Goal: Transaction & Acquisition: Subscribe to service/newsletter

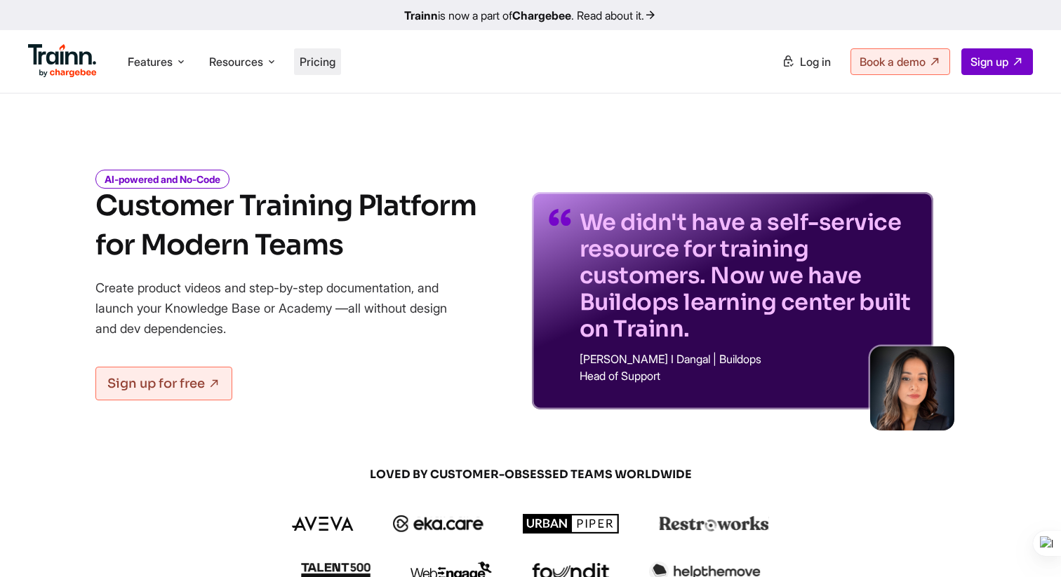
click at [310, 65] on span "Pricing" at bounding box center [318, 62] width 36 height 14
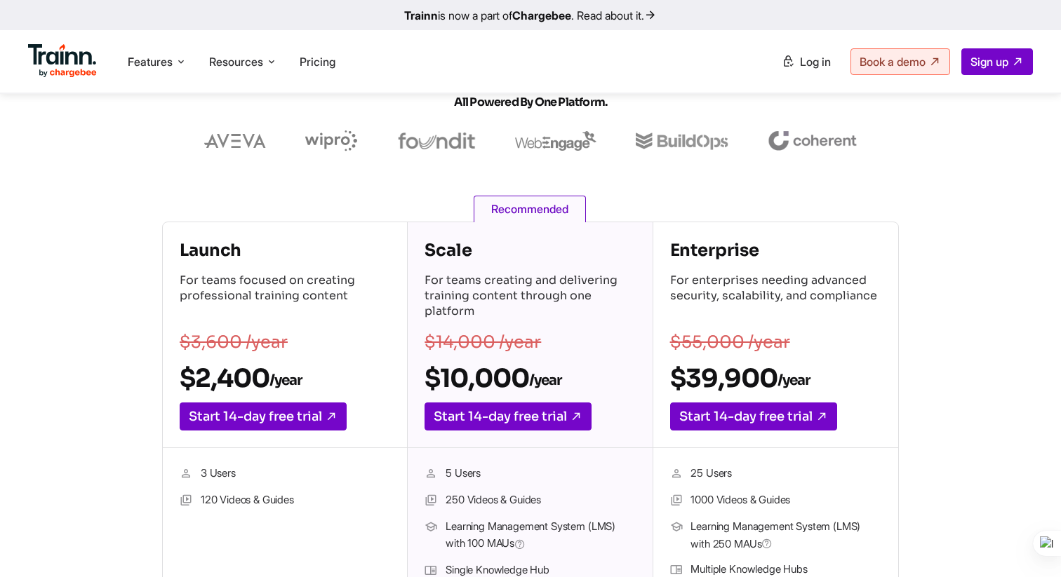
scroll to position [114, 0]
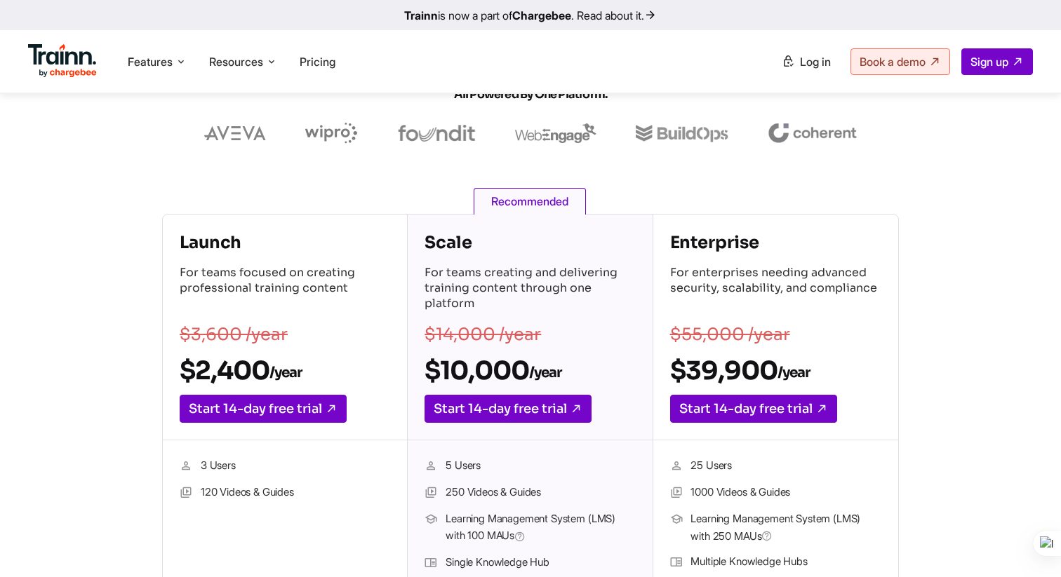
scroll to position [117, 0]
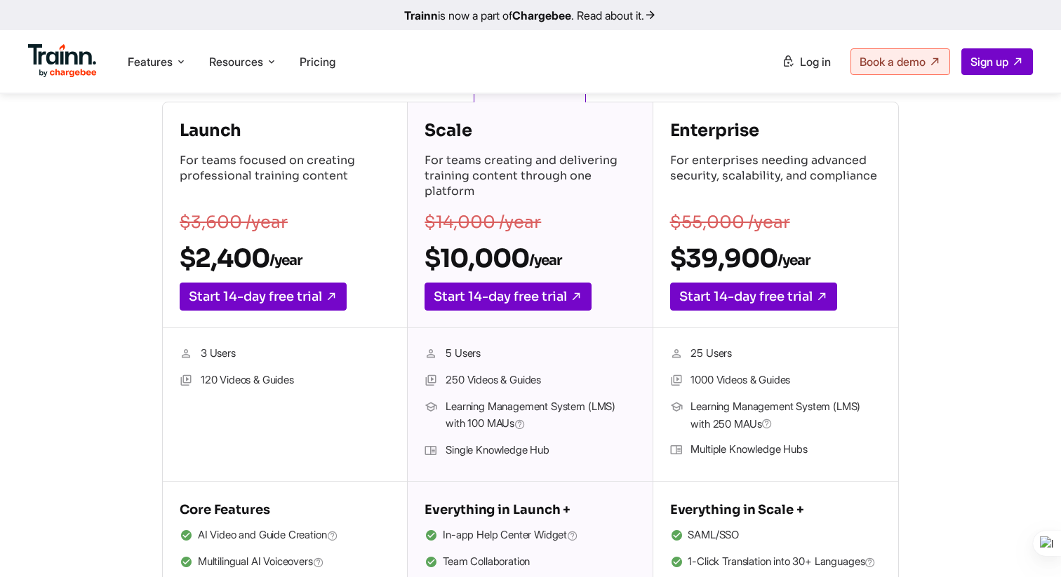
scroll to position [234, 0]
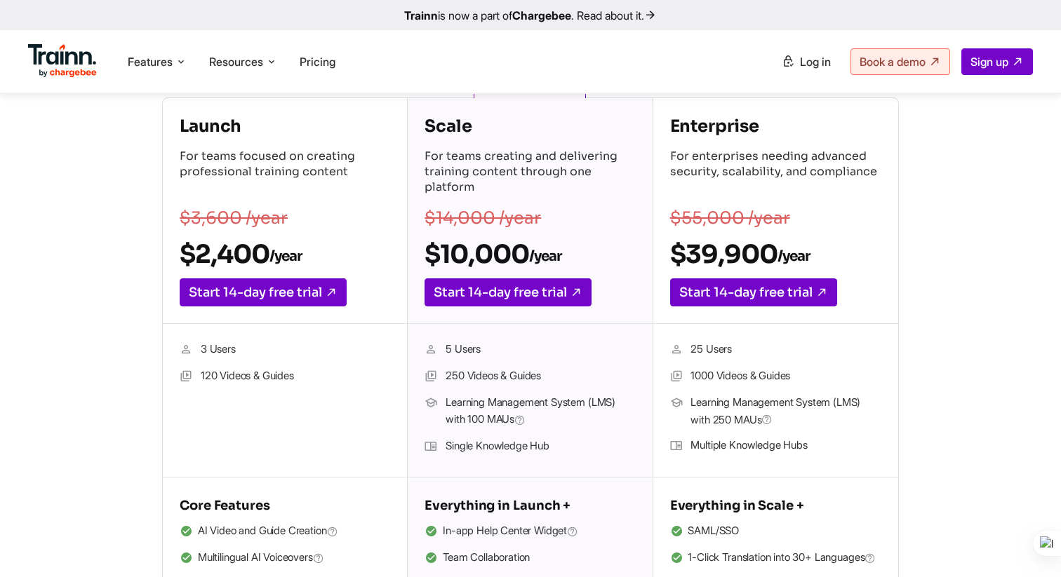
drag, startPoint x: 713, startPoint y: 419, endPoint x: 752, endPoint y: 424, distance: 39.7
click at [752, 424] on span "Learning Management System (LMS) with 250 MAUs" at bounding box center [785, 411] width 190 height 34
click at [720, 425] on span "Learning Management System (LMS) with 250 MAUs" at bounding box center [785, 411] width 190 height 34
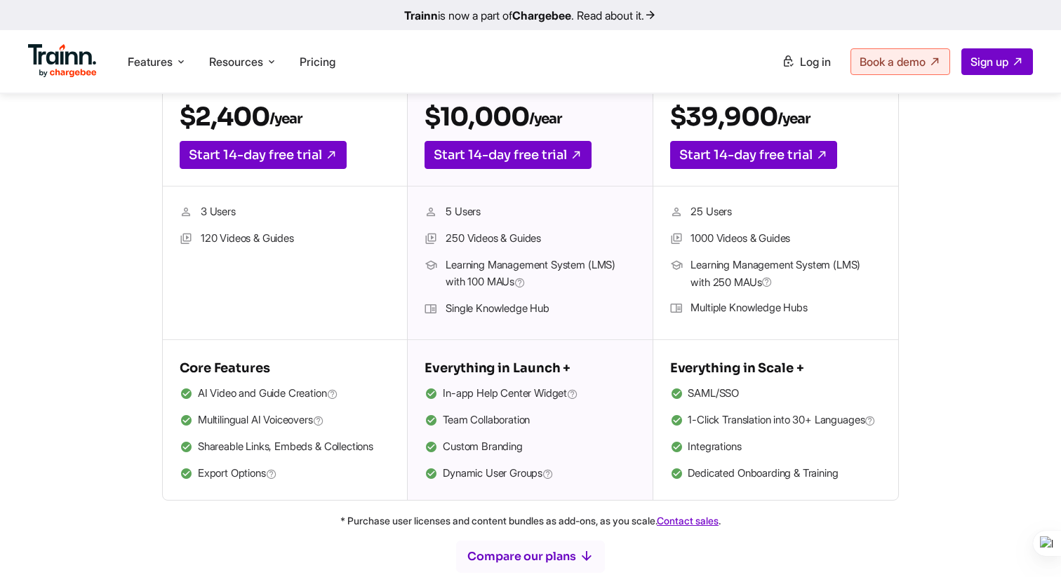
scroll to position [378, 0]
